Goal: Task Accomplishment & Management: Use online tool/utility

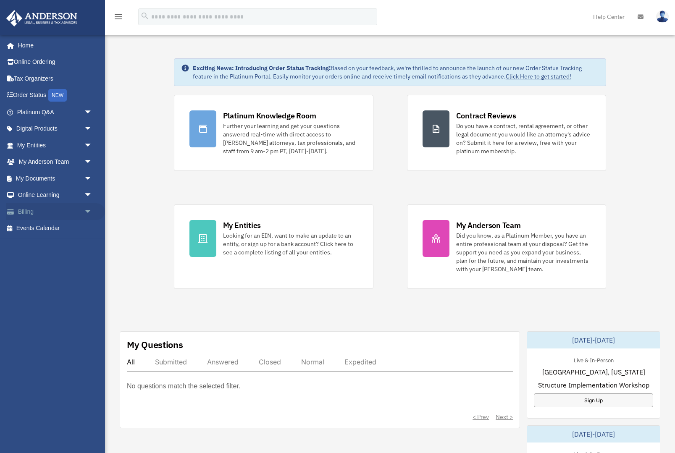
click at [84, 203] on span "arrow_drop_down" at bounding box center [92, 211] width 17 height 17
click at [87, 189] on span "arrow_drop_down" at bounding box center [92, 195] width 17 height 17
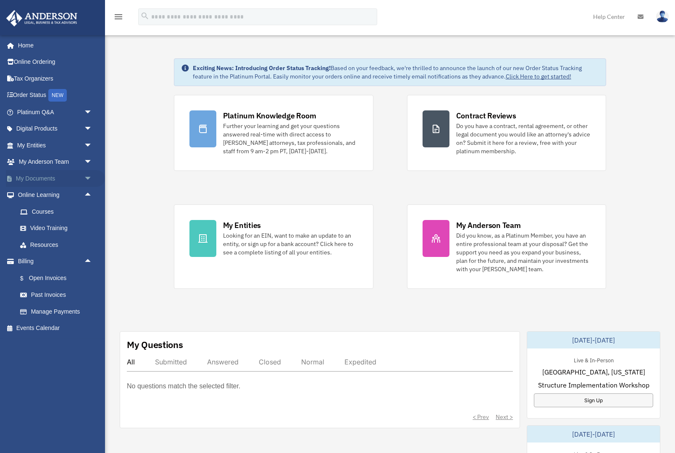
click at [89, 174] on span "arrow_drop_down" at bounding box center [92, 178] width 17 height 17
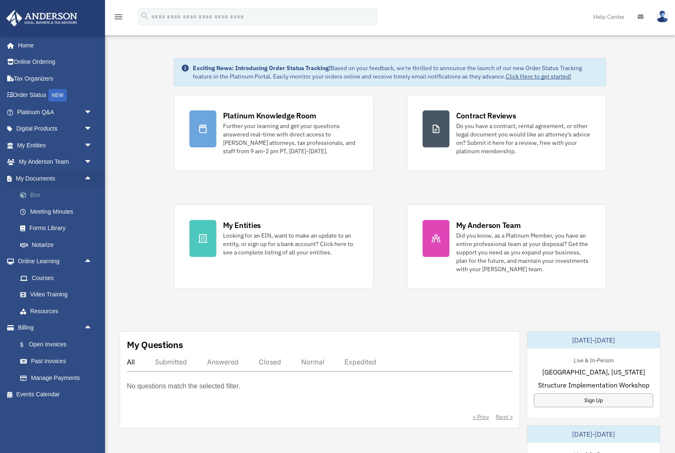
click at [41, 187] on link "Box" at bounding box center [58, 195] width 93 height 17
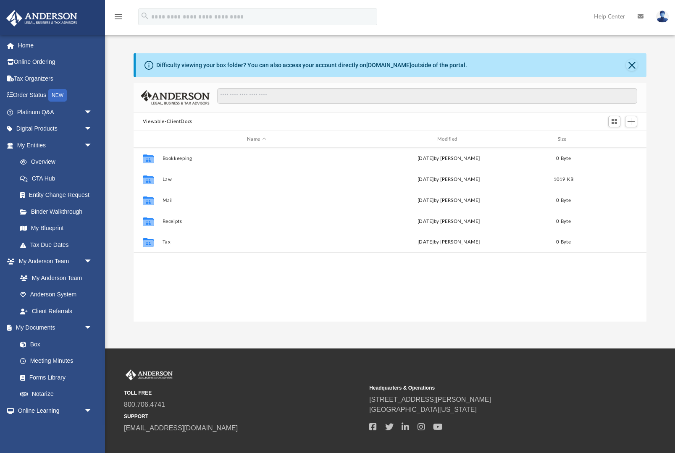
scroll to position [0, 0]
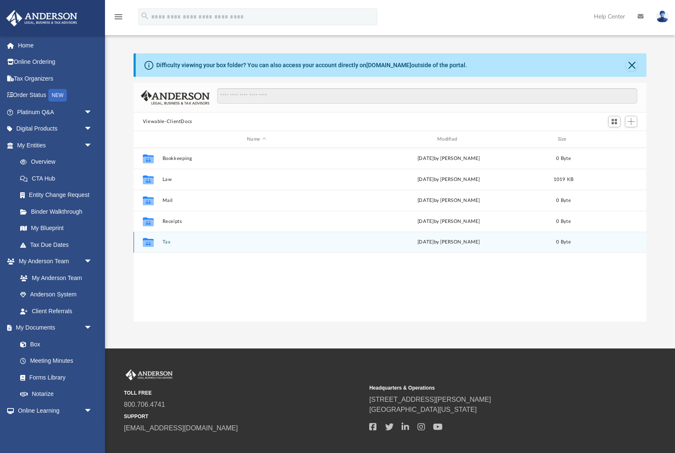
click at [153, 243] on icon "grid" at bounding box center [148, 243] width 11 height 7
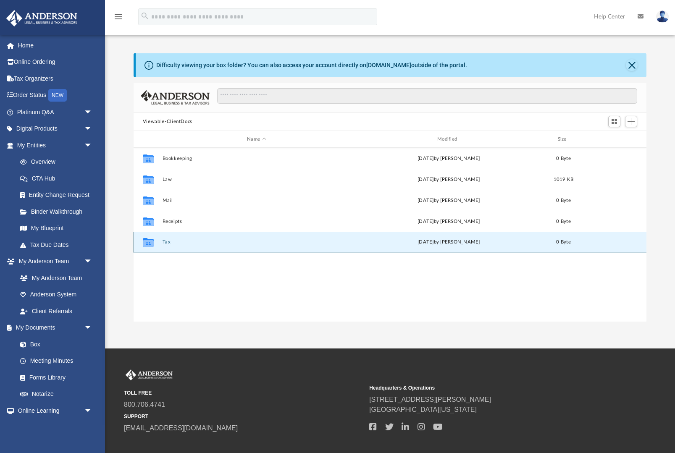
click at [176, 240] on button "Tax" at bounding box center [256, 241] width 189 height 5
click at [168, 241] on button "Tax" at bounding box center [256, 241] width 189 height 5
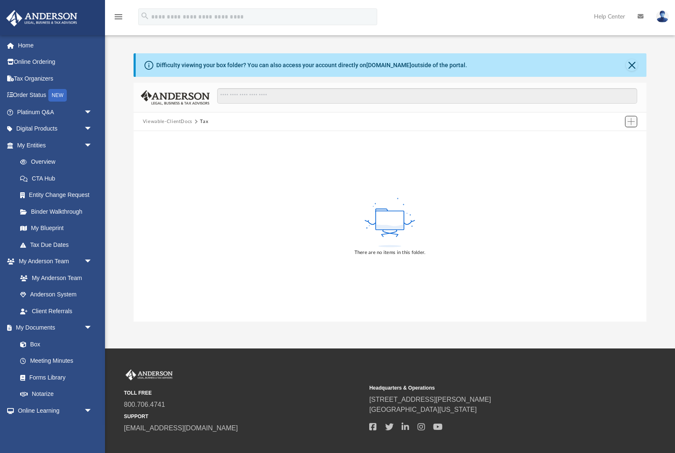
click at [627, 125] on button "Add" at bounding box center [631, 122] width 13 height 12
click at [626, 138] on li "Upload" at bounding box center [619, 138] width 27 height 9
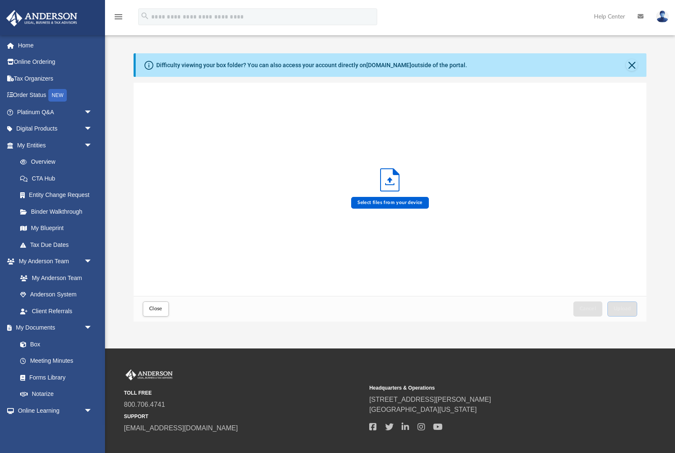
scroll to position [213, 513]
click at [418, 199] on label "Select files from your device" at bounding box center [390, 203] width 78 height 12
click at [0, 0] on input "Select files from your device" at bounding box center [0, 0] width 0 height 0
click at [404, 207] on label "Select files from your device" at bounding box center [390, 203] width 78 height 12
click at [0, 0] on input "Select files from your device" at bounding box center [0, 0] width 0 height 0
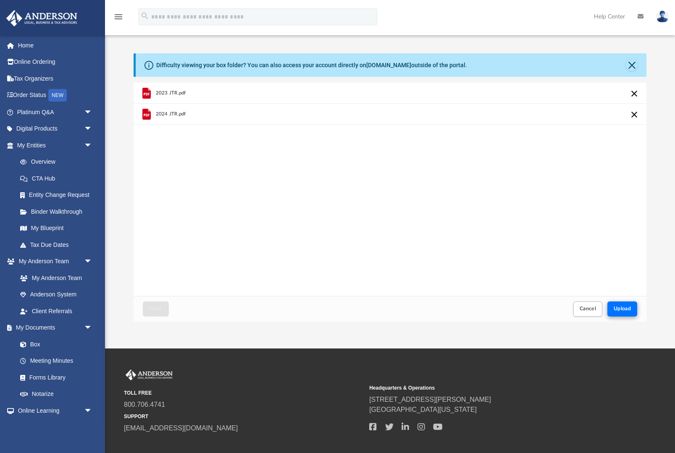
click at [624, 306] on span "Upload" at bounding box center [623, 308] width 18 height 5
